Goal: Book appointment/travel/reservation

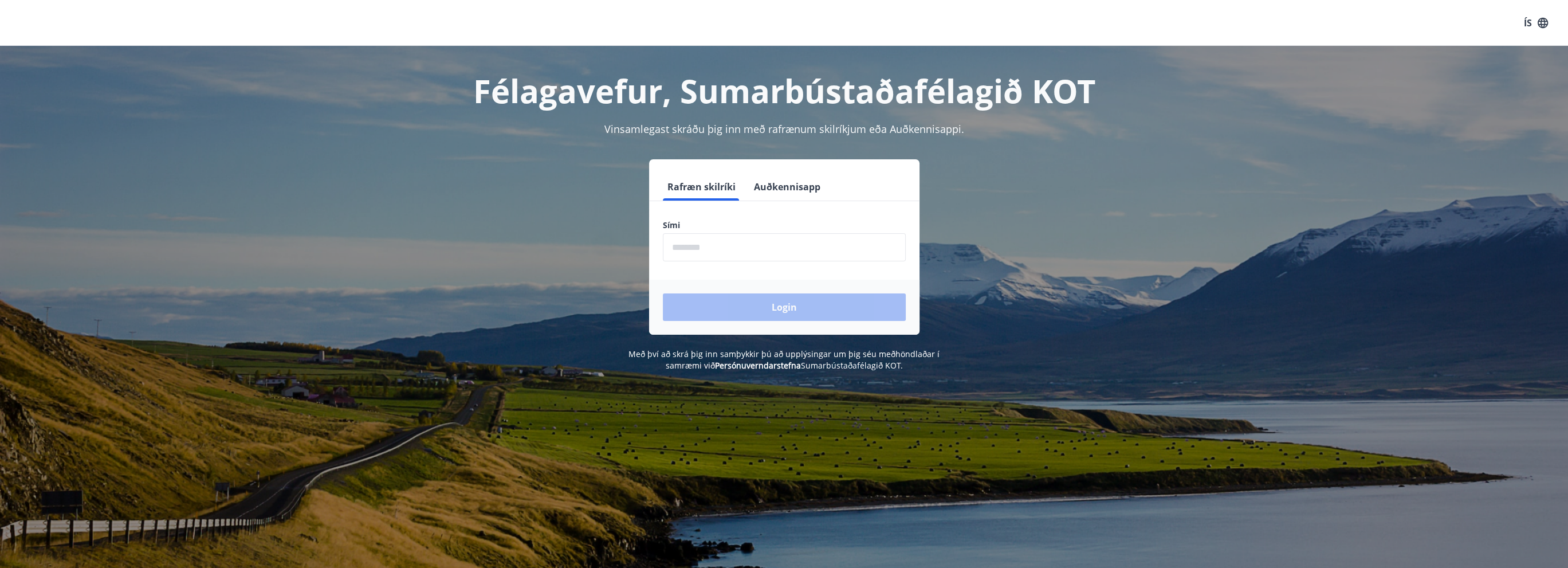
click at [715, 248] on input "phone" at bounding box center [784, 247] width 243 height 28
type input "********"
click at [751, 307] on button "Login" at bounding box center [784, 307] width 243 height 28
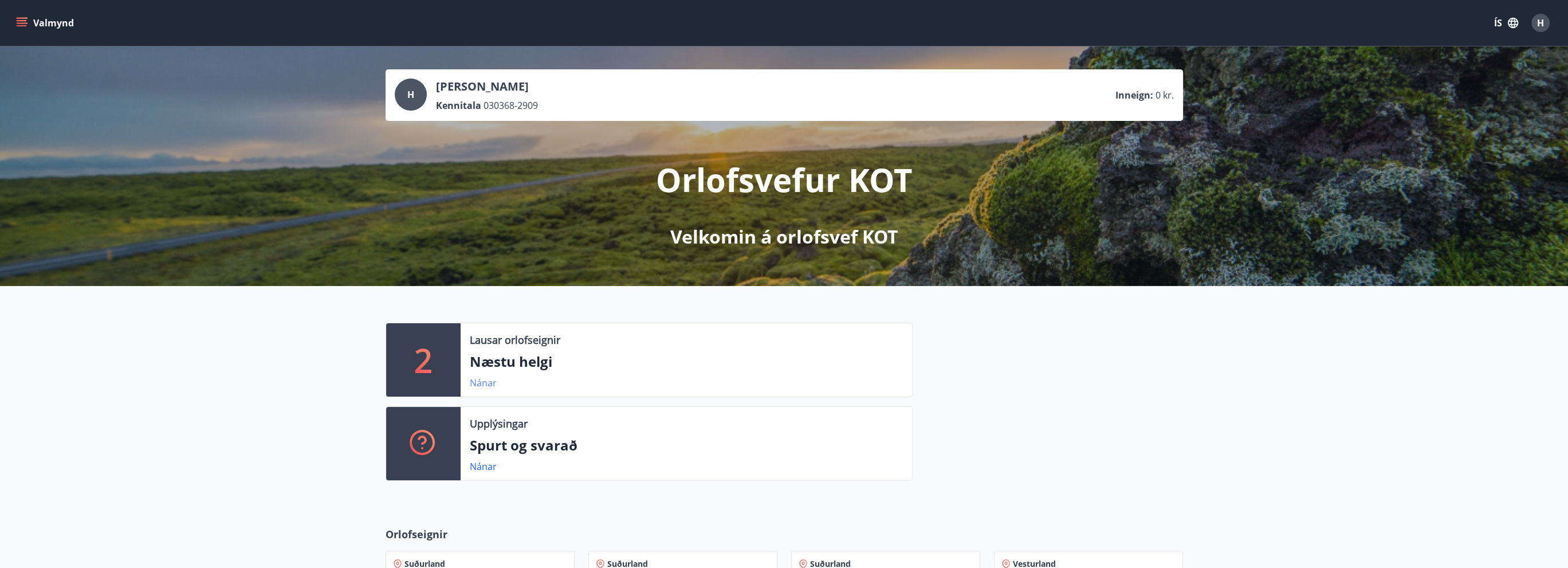
click at [482, 383] on link "Nánar" at bounding box center [483, 383] width 27 height 13
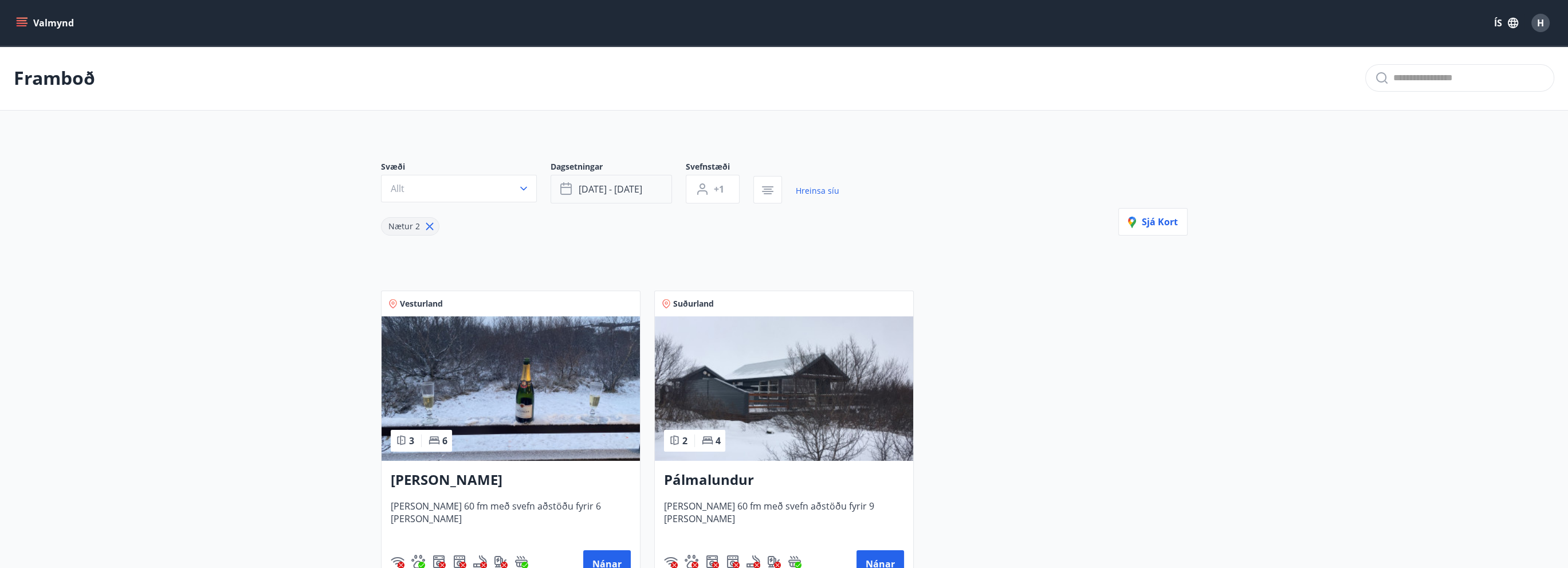
click at [623, 187] on span "[DATE] - [DATE]" at bounding box center [610, 189] width 63 height 13
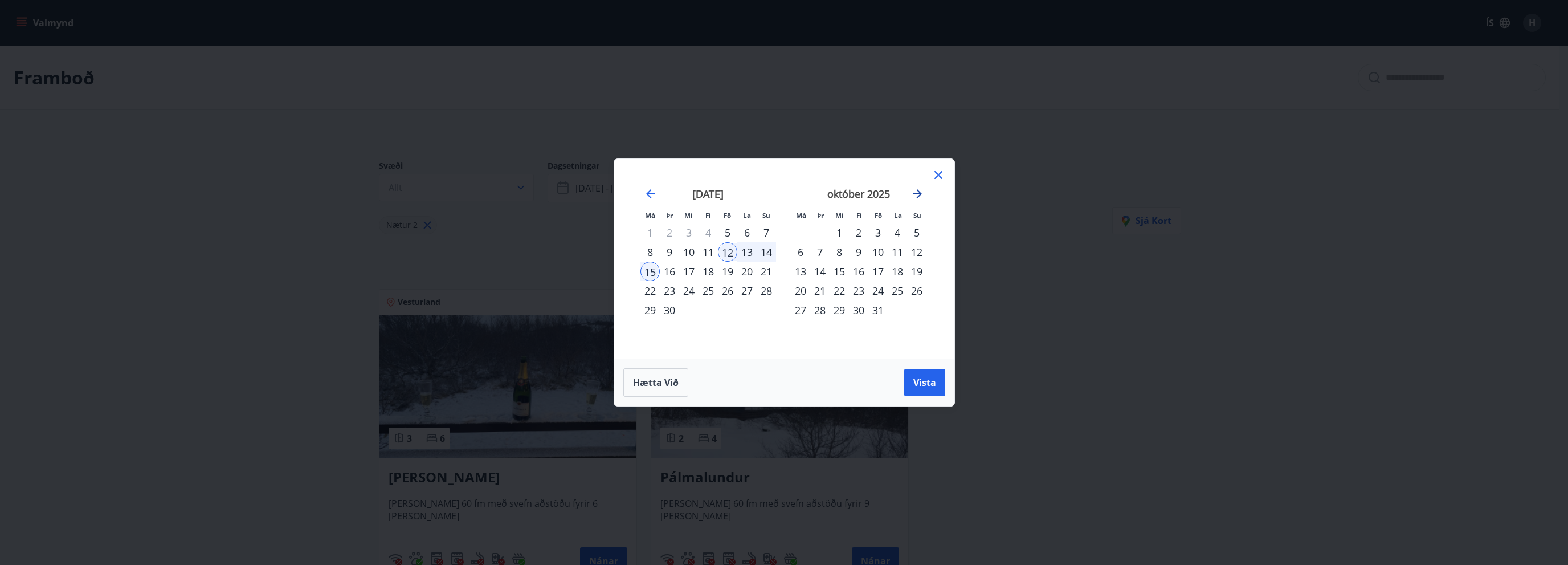
click at [918, 191] on icon "Move forward to switch to the next month." at bounding box center [918, 194] width 9 height 9
click at [878, 250] on div "7" at bounding box center [878, 252] width 19 height 19
click at [918, 253] on div "9" at bounding box center [917, 252] width 19 height 19
click at [928, 395] on button "Vista" at bounding box center [924, 382] width 41 height 27
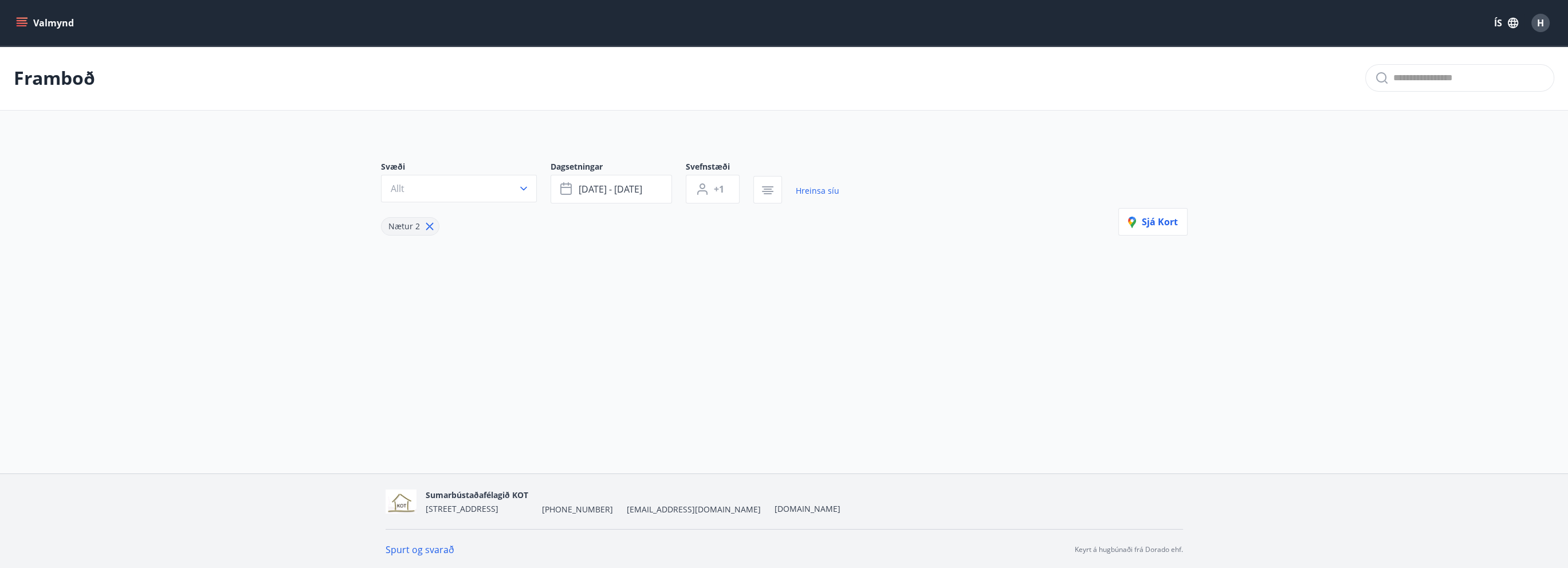
click at [425, 224] on icon at bounding box center [429, 226] width 13 height 13
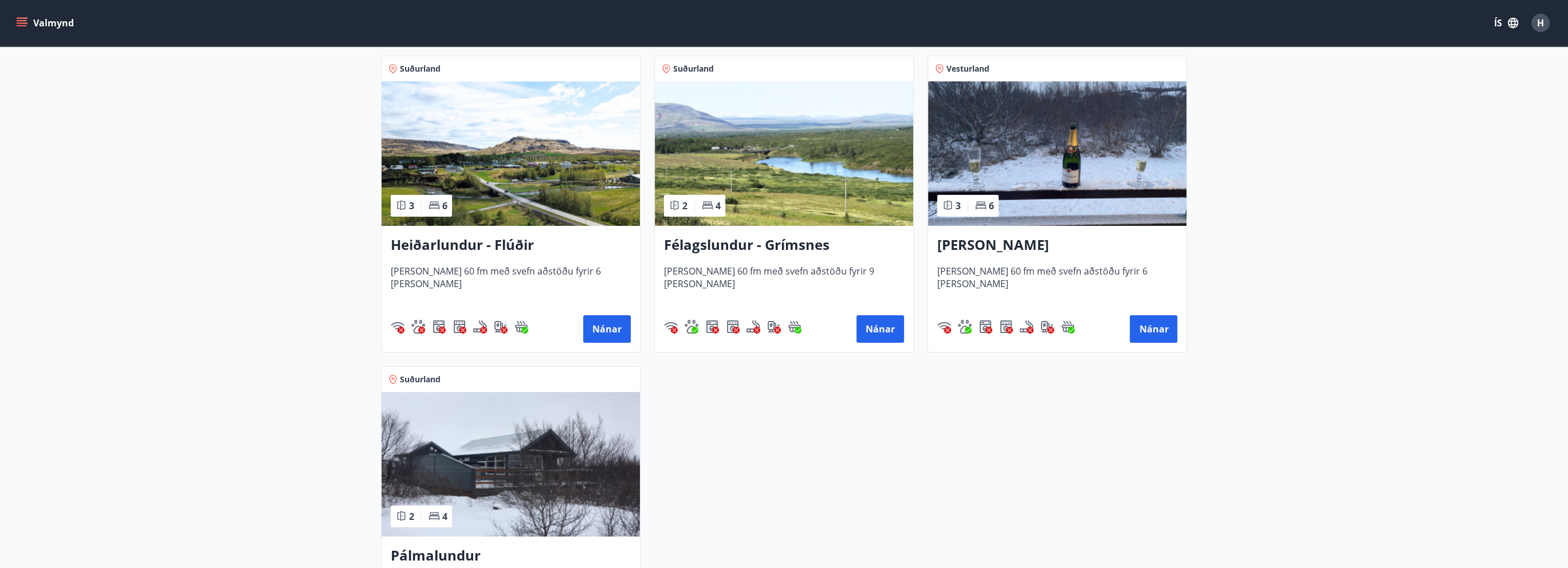
scroll to position [229, 0]
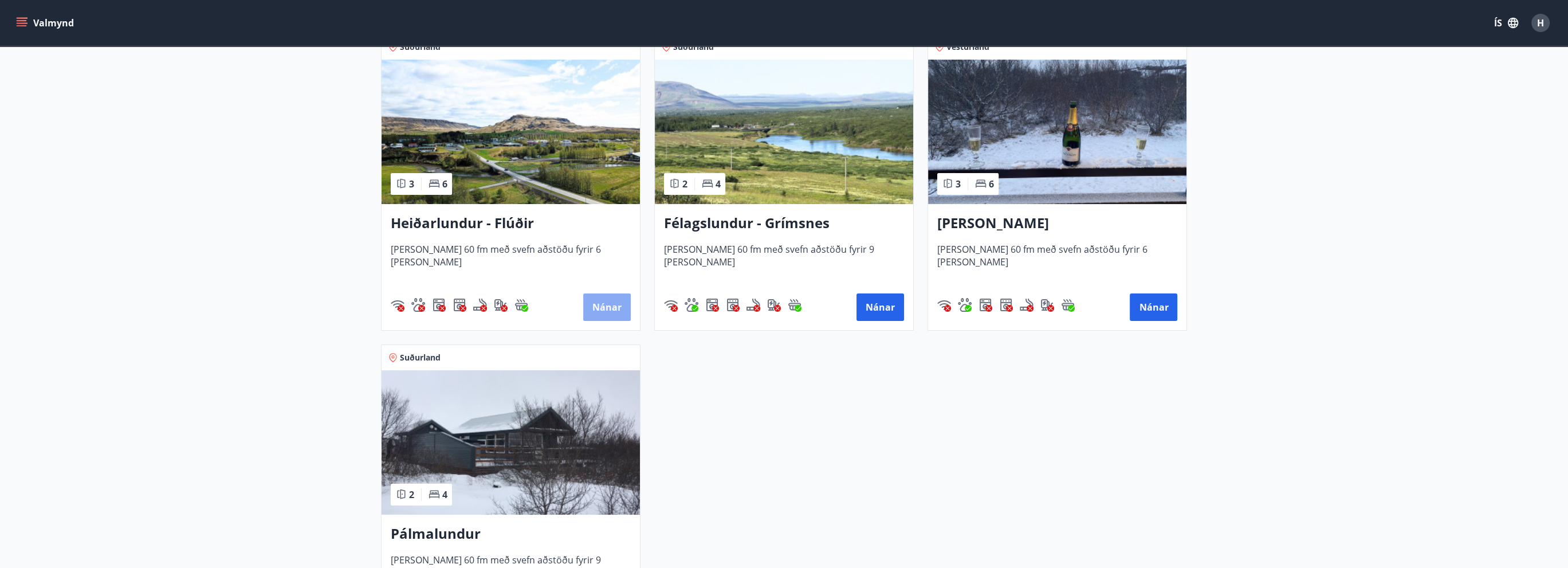
click at [603, 310] on button "Nánar" at bounding box center [607, 307] width 48 height 28
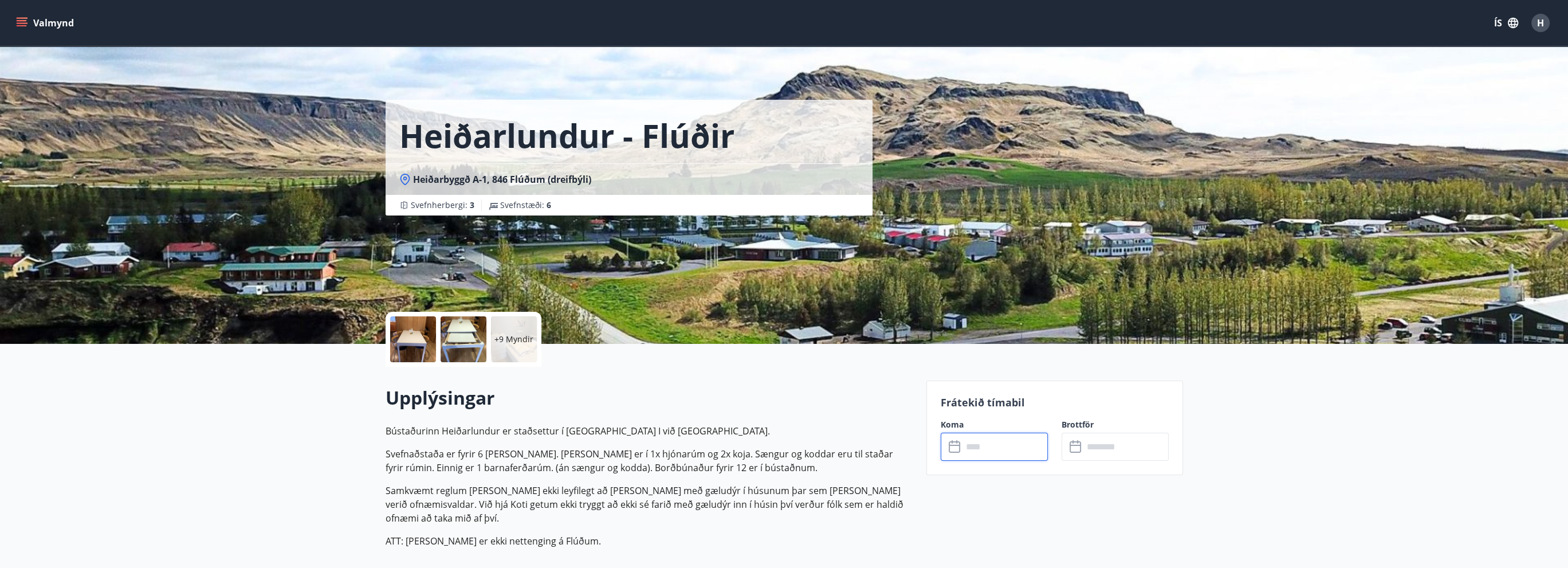
click at [976, 450] on input "text" at bounding box center [1005, 447] width 86 height 28
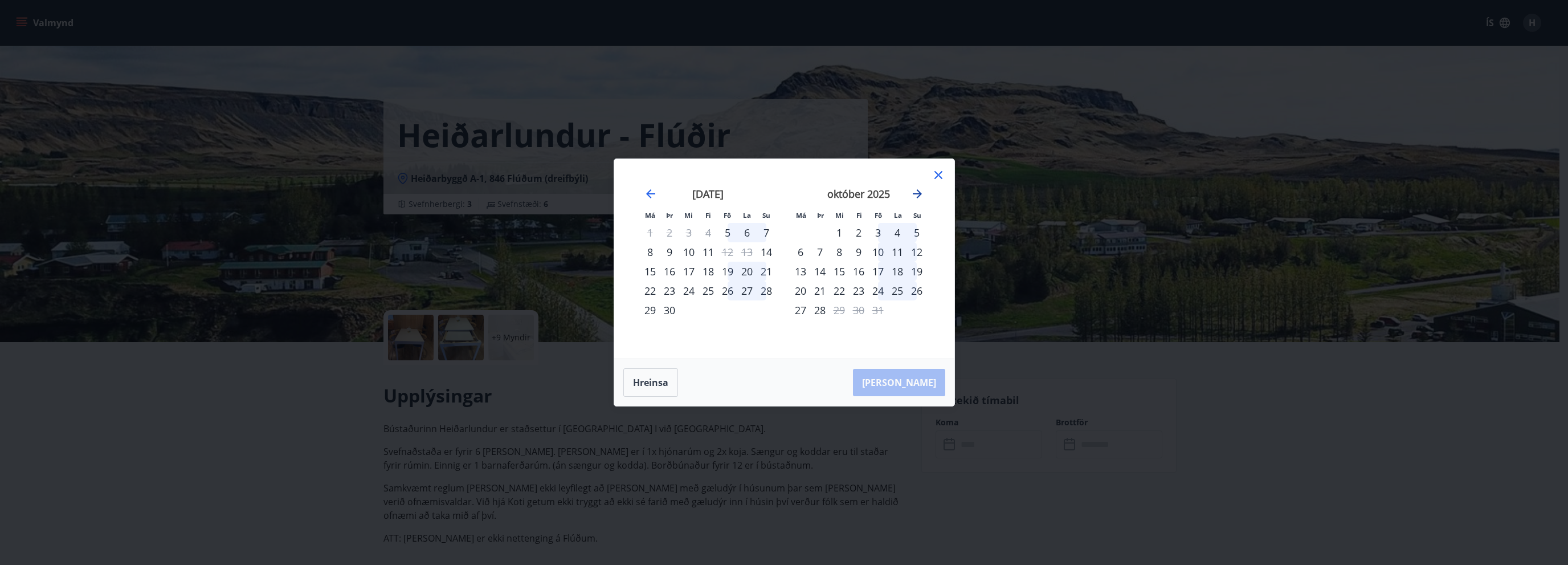
click at [916, 193] on icon "Move forward to switch to the next month." at bounding box center [918, 194] width 13 height 13
click at [879, 252] on div "7" at bounding box center [878, 252] width 19 height 19
click at [911, 247] on div "9" at bounding box center [917, 252] width 19 height 19
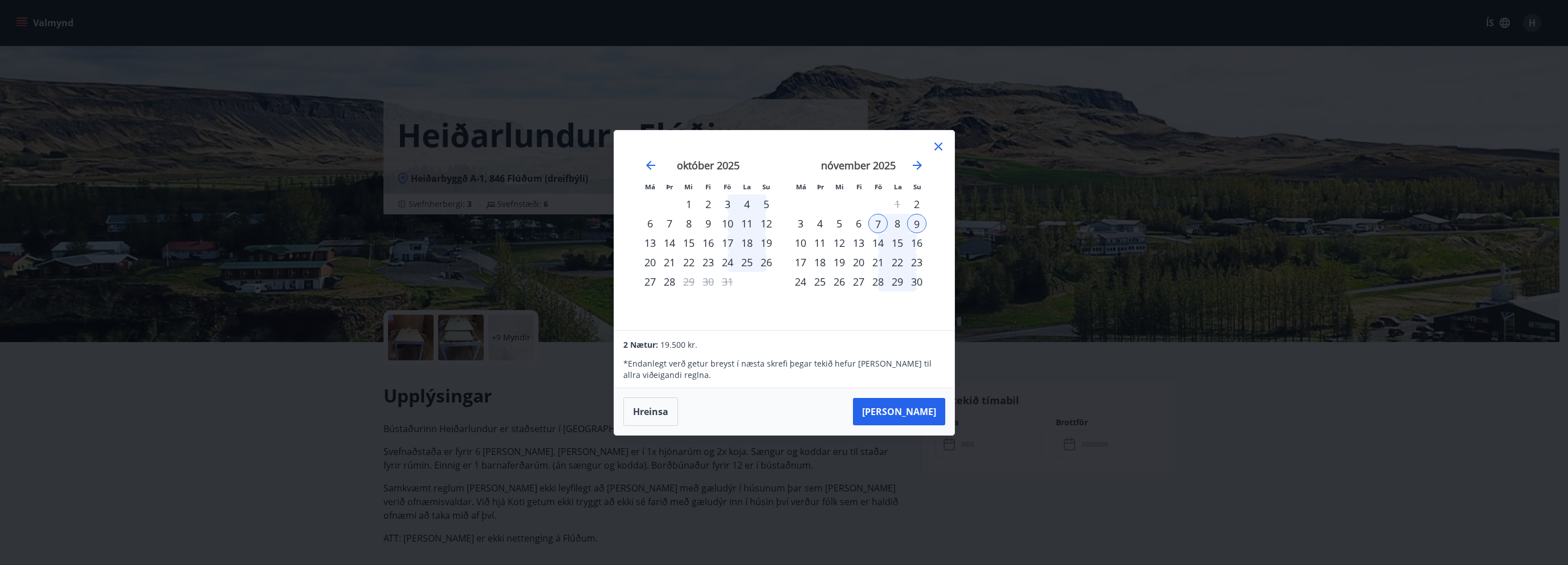
click at [900, 225] on div "8" at bounding box center [898, 224] width 19 height 19
click at [941, 147] on icon at bounding box center [938, 147] width 13 height 13
